Goal: Find contact information: Find contact information

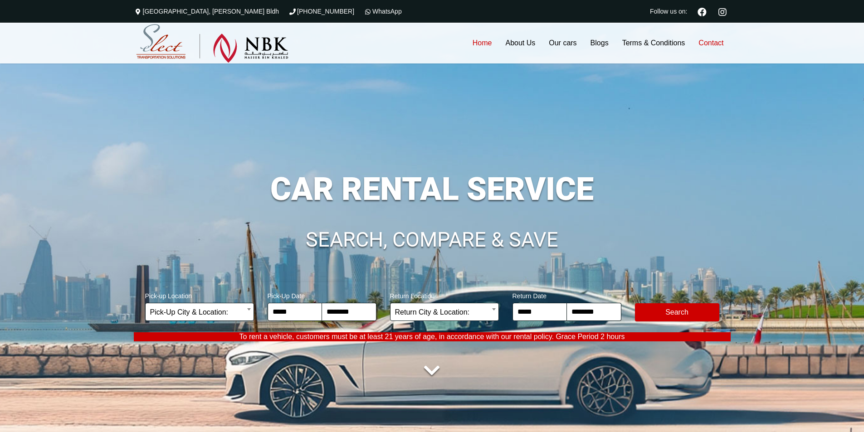
click at [711, 44] on link "Contact" at bounding box center [710, 43] width 39 height 41
